Goal: Contribute content: Add original content to the website for others to see

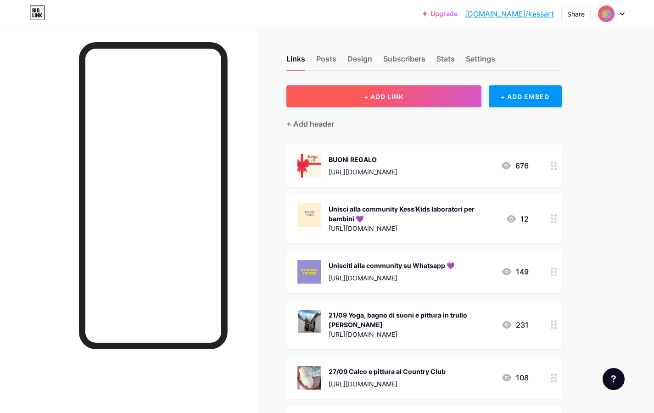
click at [397, 95] on span "+ ADD LINK" at bounding box center [383, 97] width 39 height 8
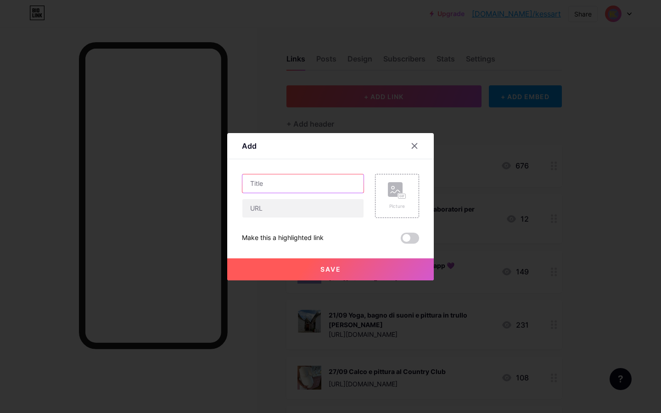
click at [323, 181] on input "text" at bounding box center [302, 183] width 121 height 18
type input "11/10 Kess'kids Ceramica e pittura al Dante"
click at [394, 193] on rect at bounding box center [395, 189] width 15 height 15
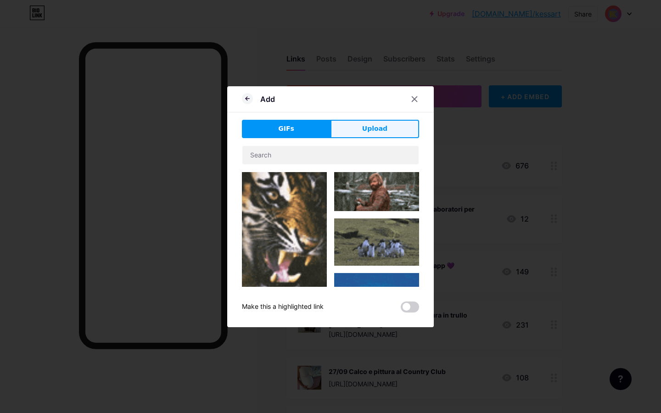
click at [371, 135] on button "Upload" at bounding box center [375, 129] width 89 height 18
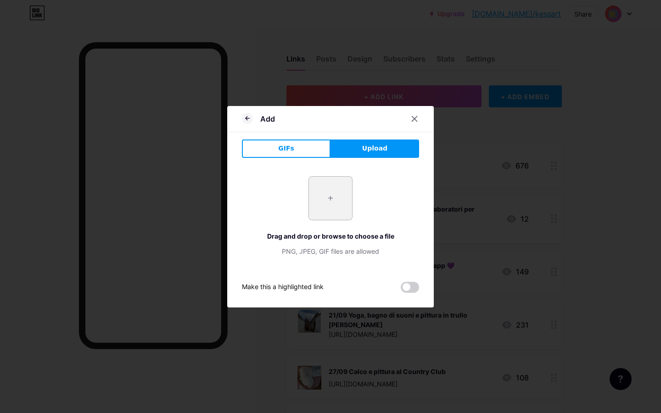
click at [337, 196] on input "file" at bounding box center [330, 198] width 43 height 43
type input "C:\fakepath\Schermata [DATE] alle 17.37.41.png"
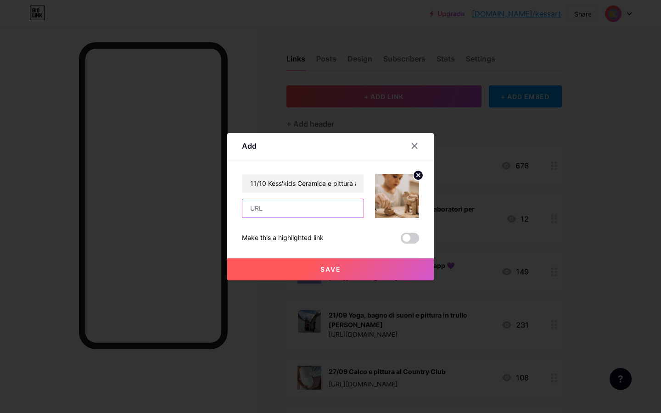
click at [290, 204] on input "text" at bounding box center [302, 208] width 121 height 18
paste input "[URL][DOMAIN_NAME]"
type input "[URL][DOMAIN_NAME]"
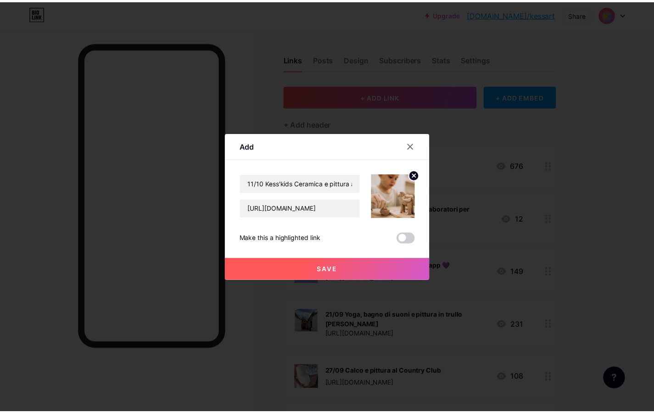
scroll to position [0, 0]
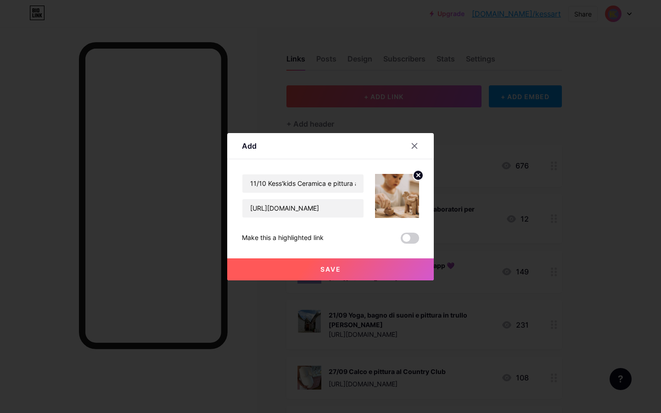
click at [337, 268] on span "Save" at bounding box center [330, 269] width 21 height 8
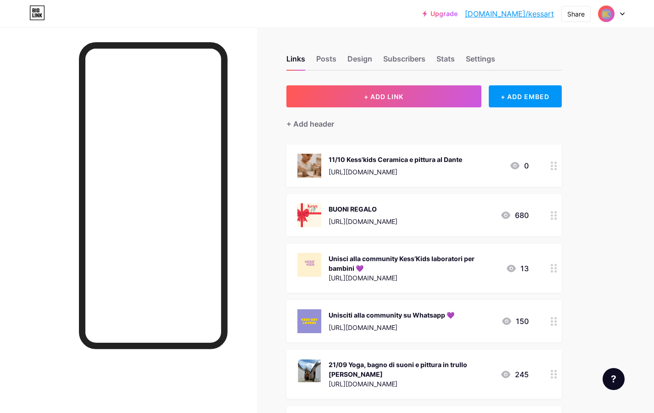
drag, startPoint x: 480, startPoint y: 157, endPoint x: 465, endPoint y: 235, distance: 78.6
click at [540, 178] on div "11/10 Kess'kids Ceramica e pittura al Dante [URL][DOMAIN_NAME] 0" at bounding box center [423, 166] width 275 height 42
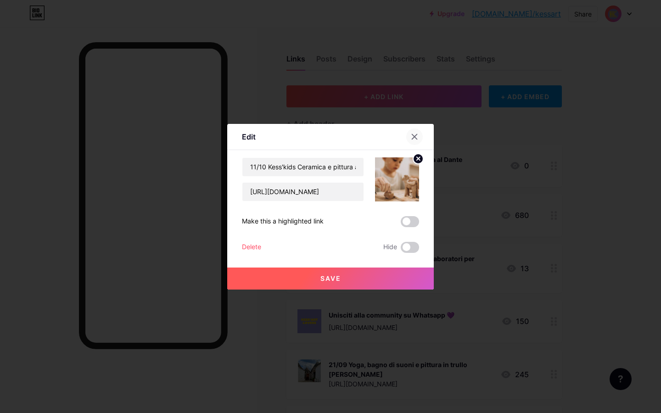
click at [416, 135] on icon at bounding box center [414, 136] width 7 height 7
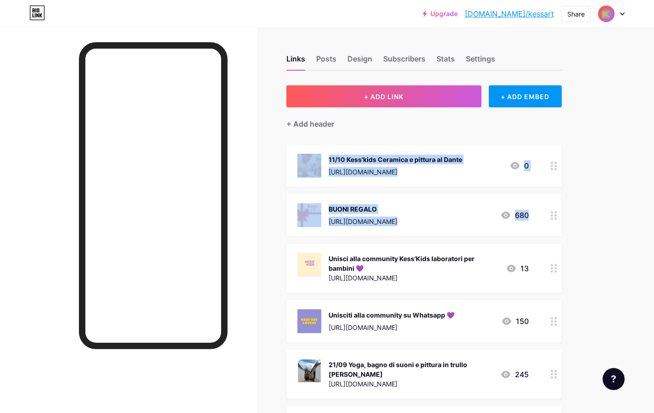
drag, startPoint x: 293, startPoint y: 165, endPoint x: 307, endPoint y: 257, distance: 92.4
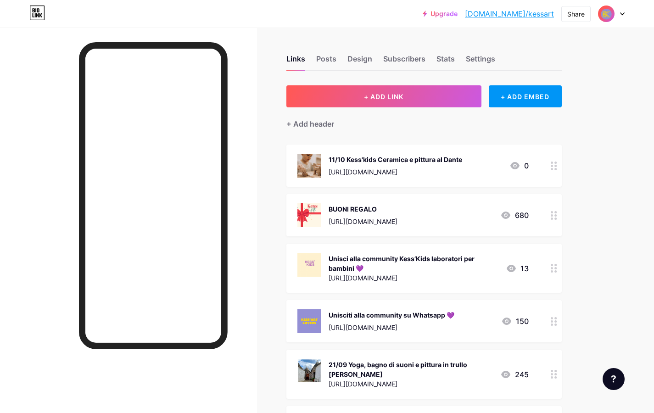
click at [324, 176] on div "11/10 Kess'kids Ceramica e pittura al Dante [URL][DOMAIN_NAME]" at bounding box center [379, 166] width 165 height 24
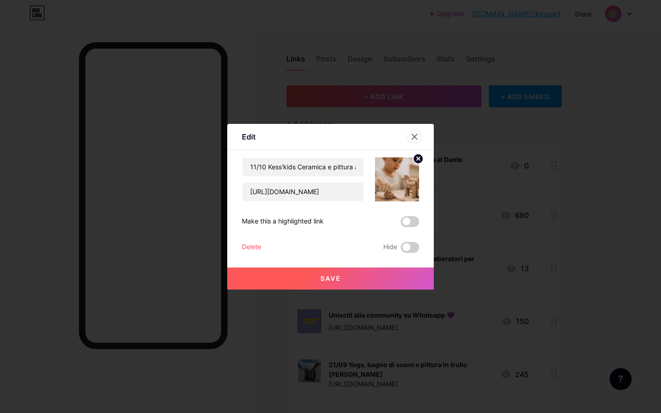
click at [415, 138] on icon at bounding box center [414, 136] width 7 height 7
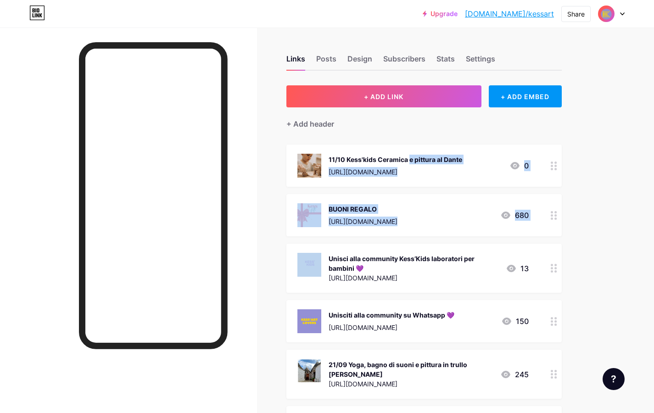
drag, startPoint x: 365, startPoint y: 157, endPoint x: 367, endPoint y: 237, distance: 79.9
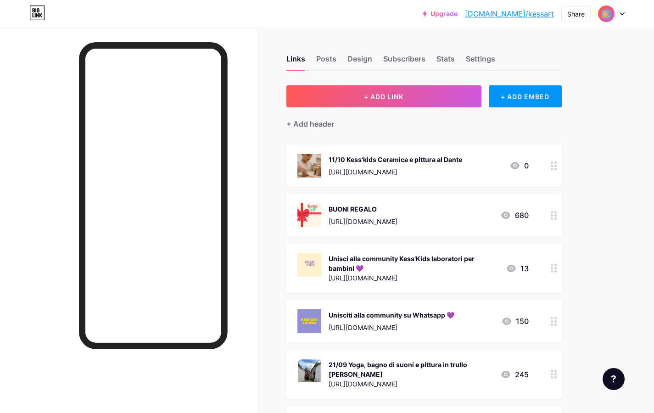
click at [556, 166] on circle at bounding box center [556, 166] width 2 height 2
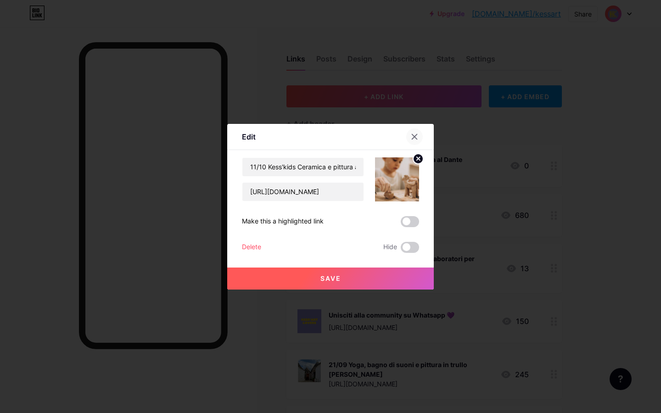
click at [411, 135] on icon at bounding box center [414, 136] width 7 height 7
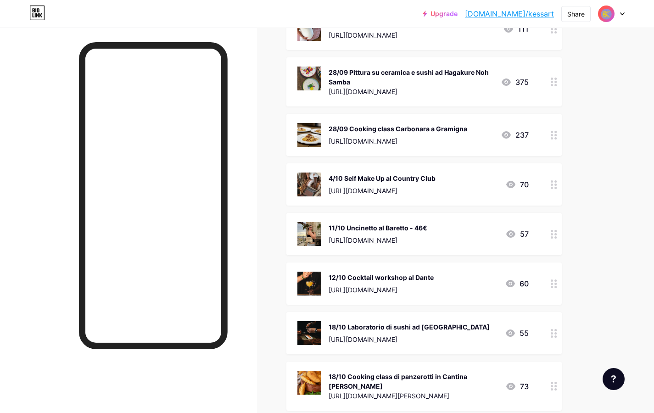
scroll to position [393, 0]
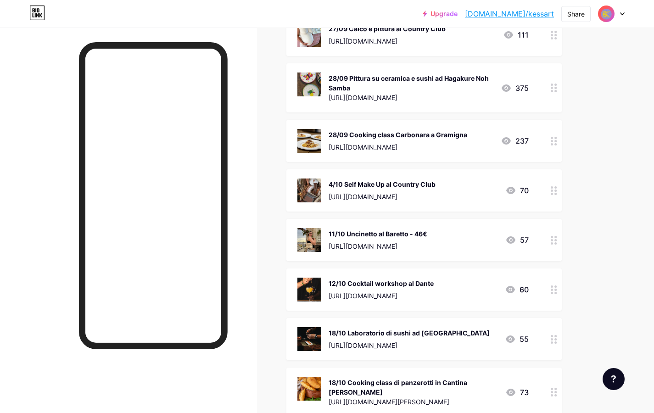
click at [544, 242] on div "11/10 Uncinetto al Baretto - 46€ [URL][DOMAIN_NAME] 57" at bounding box center [423, 240] width 275 height 42
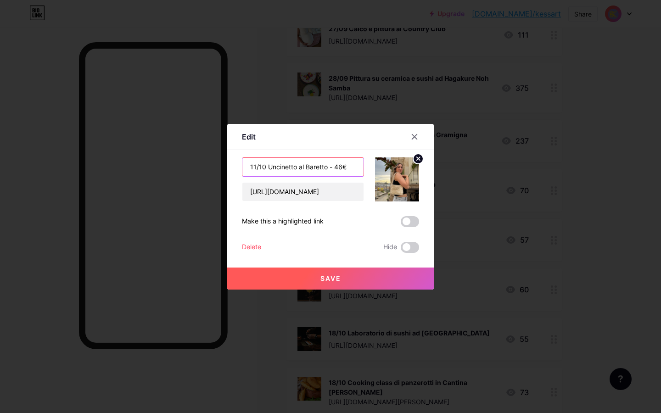
click at [355, 164] on input "11/10 Uncinetto al Baretto - 46€" at bounding box center [302, 167] width 121 height 18
type input "11/10 Uncinetto al Baretto"
click at [341, 281] on button "Save" at bounding box center [330, 279] width 207 height 22
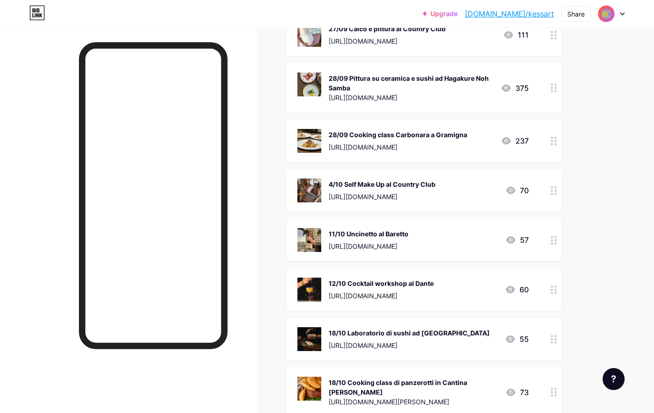
click at [596, 261] on div "Links Posts Design Subscribers Stats Settings + ADD LINK + ADD EMBED + Add head…" at bounding box center [300, 269] width 601 height 1269
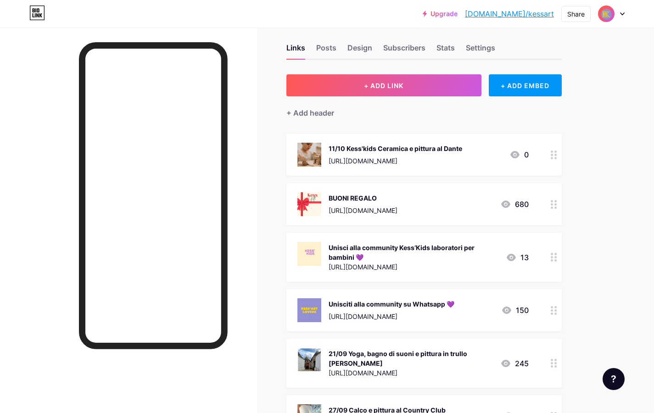
scroll to position [0, 0]
